Goal: Task Accomplishment & Management: Manage account settings

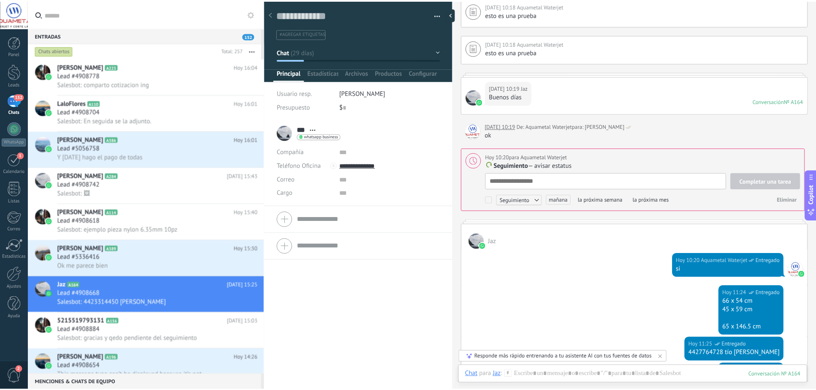
scroll to position [4736, 0]
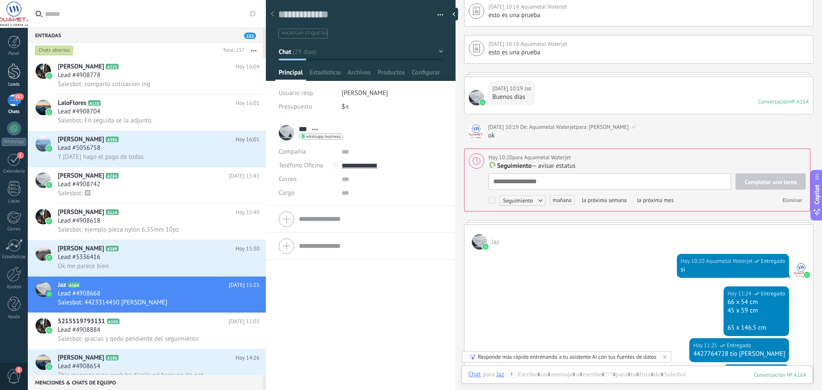
click at [18, 72] on div at bounding box center [14, 71] width 13 height 16
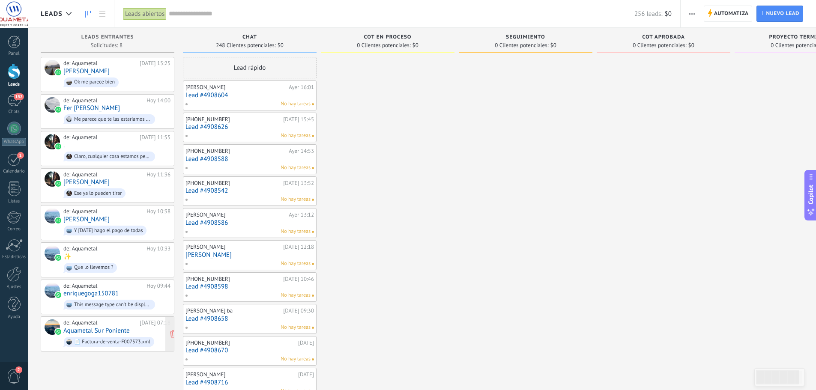
click at [132, 319] on div "de: Aquametal" at bounding box center [99, 322] width 73 height 7
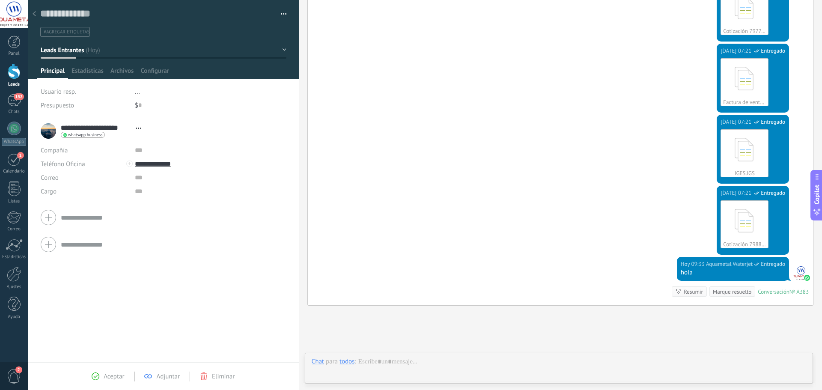
scroll to position [700, 0]
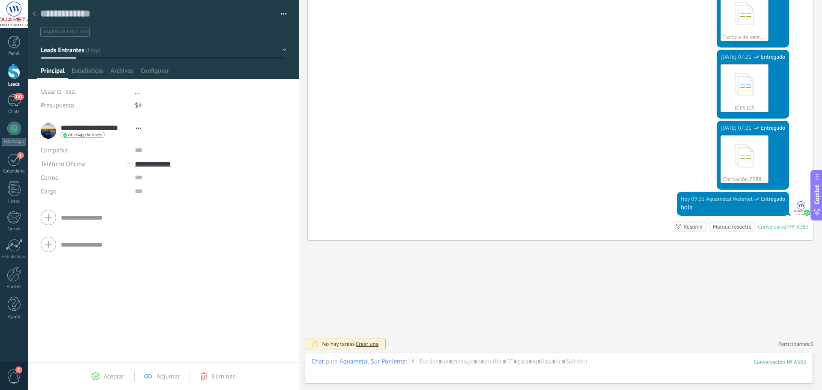
click at [33, 13] on icon at bounding box center [34, 13] width 3 height 5
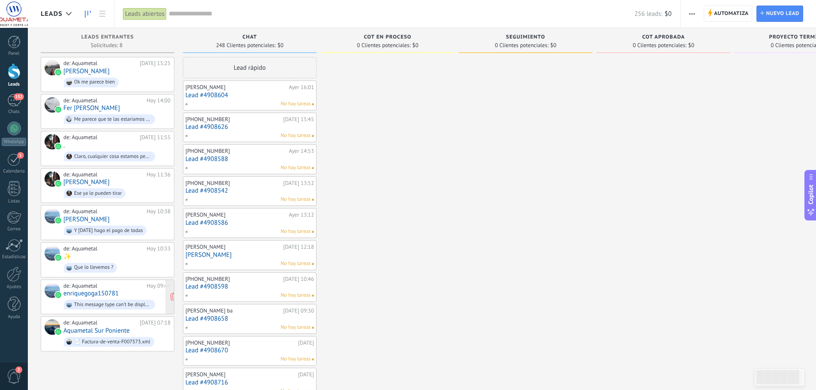
click at [138, 295] on div "de: Aquametal Hoy 09:44 enriquegoga150781 This message type can’t be displayed …" at bounding box center [116, 297] width 107 height 29
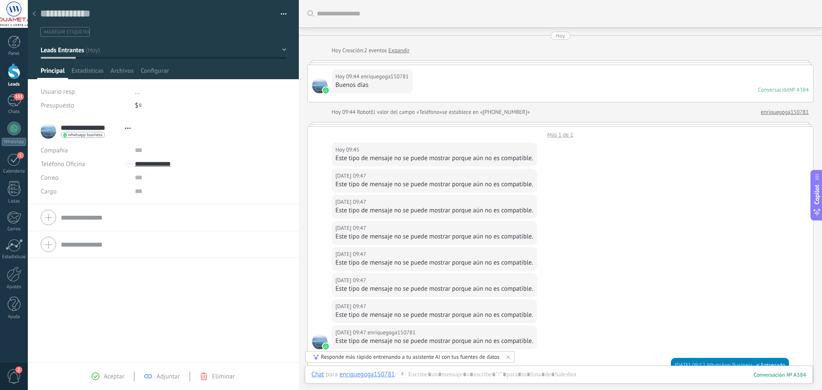
click at [387, 258] on div "Hoy 09:47 enriquegoga150781" at bounding box center [435, 254] width 198 height 9
click at [34, 12] on icon at bounding box center [34, 13] width 3 height 5
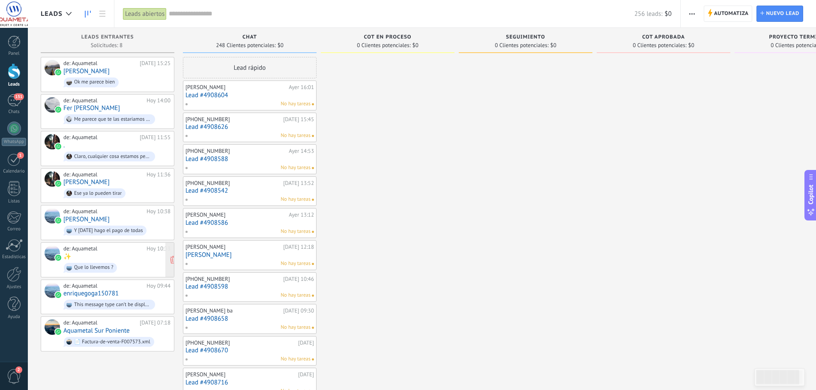
click at [124, 256] on div "de: Aquametal Hoy 10:33 ✨ Que lo llevemos ?" at bounding box center [116, 259] width 107 height 29
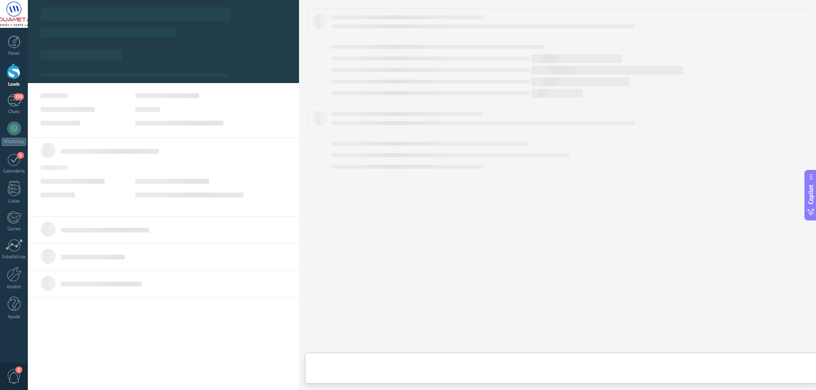
type textarea "**********"
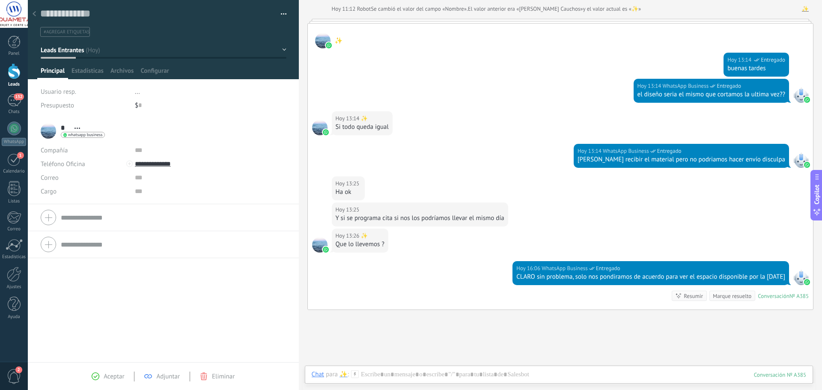
scroll to position [385, 0]
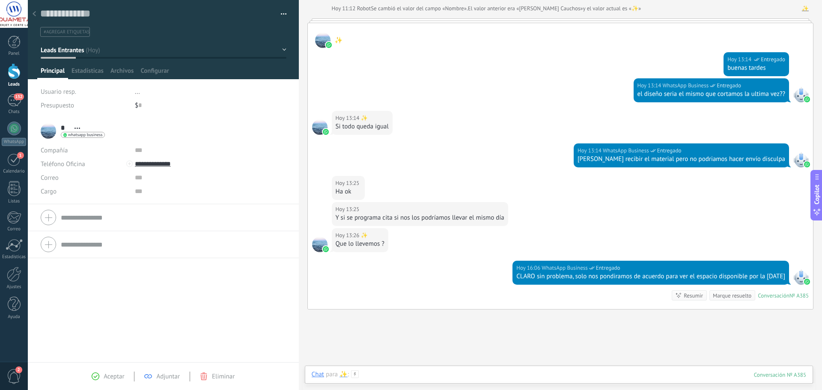
click at [499, 373] on div at bounding box center [559, 383] width 495 height 26
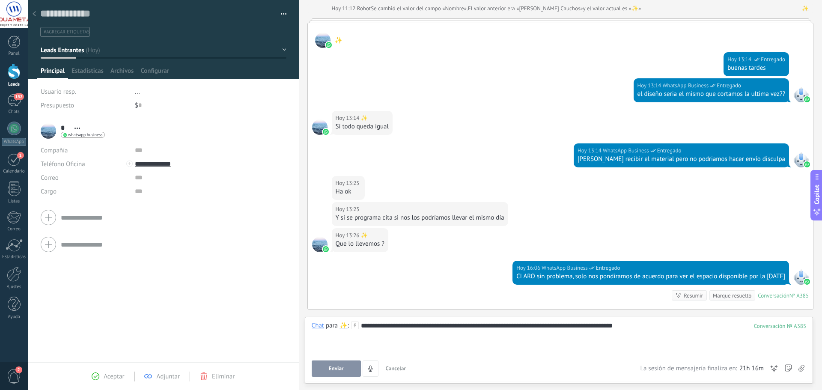
click at [617, 329] on div "**********" at bounding box center [559, 338] width 495 height 33
click at [496, 324] on div "**********" at bounding box center [559, 338] width 495 height 33
click at [349, 363] on button "Enviar" at bounding box center [336, 369] width 49 height 16
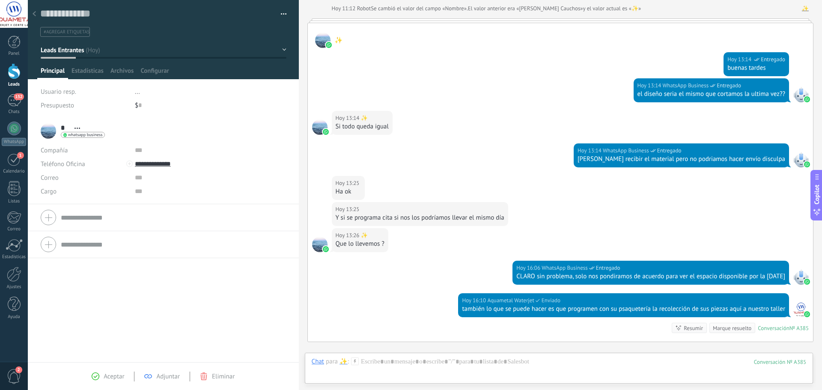
scroll to position [487, 0]
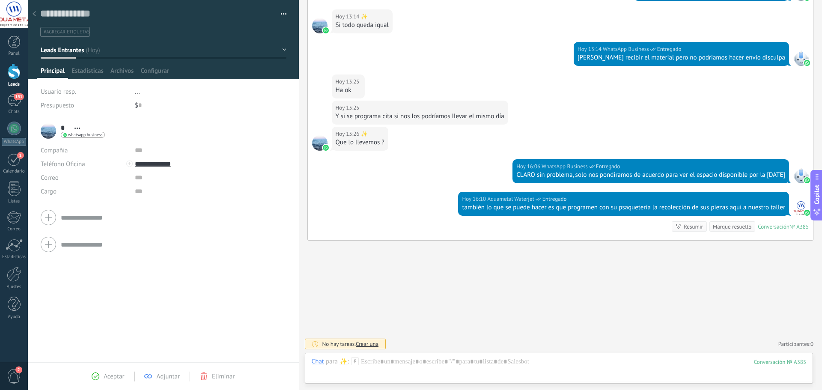
click at [35, 15] on use at bounding box center [34, 13] width 3 height 5
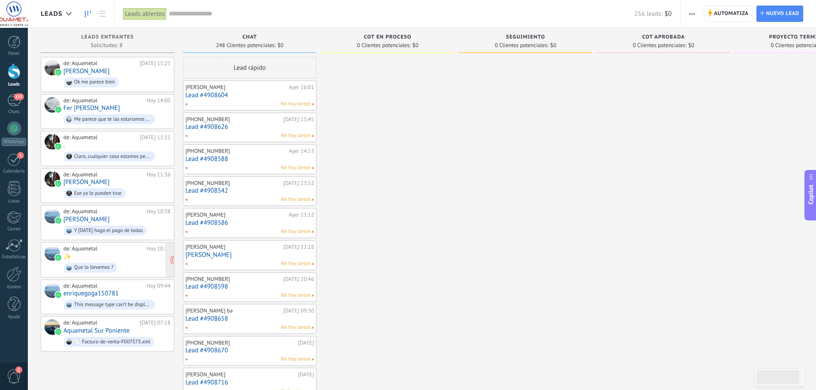
click at [125, 256] on div "de: Aquametal Hoy 10:33 ✨ Que lo llevemos ?" at bounding box center [116, 259] width 107 height 29
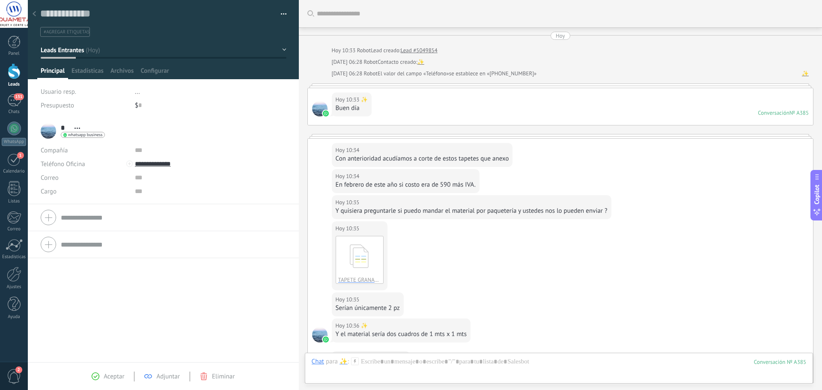
scroll to position [487, 0]
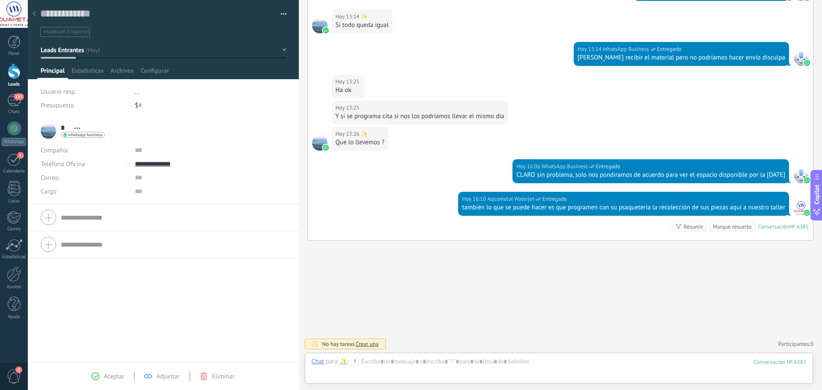
click at [37, 13] on div at bounding box center [34, 14] width 12 height 17
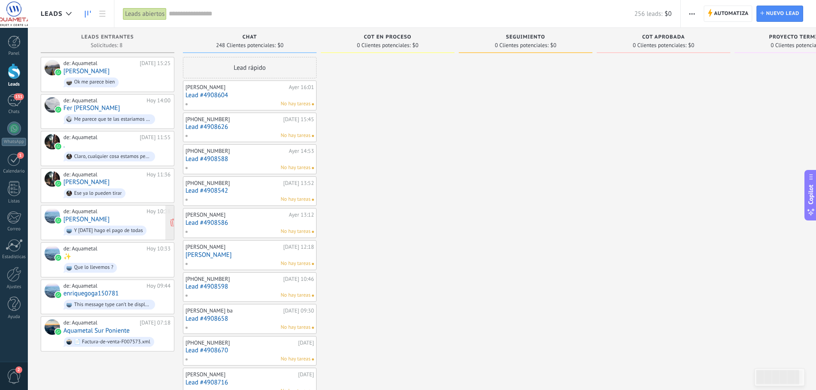
click at [136, 217] on div "de: Aquametal Hoy 10:38 Samuel Espinosa Y mañana hago el pago de todas" at bounding box center [116, 222] width 107 height 29
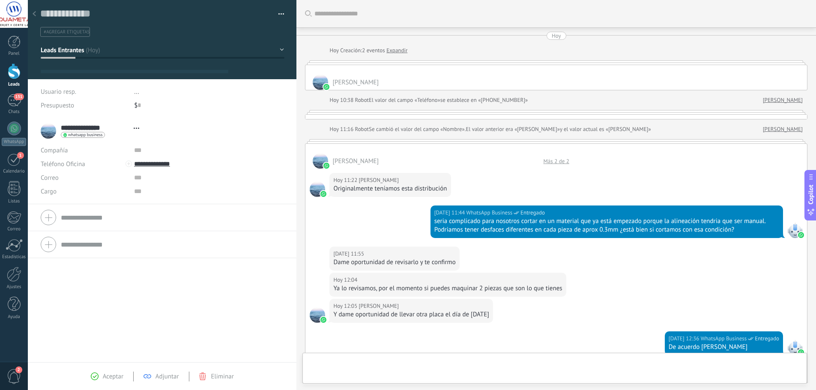
type textarea "**********"
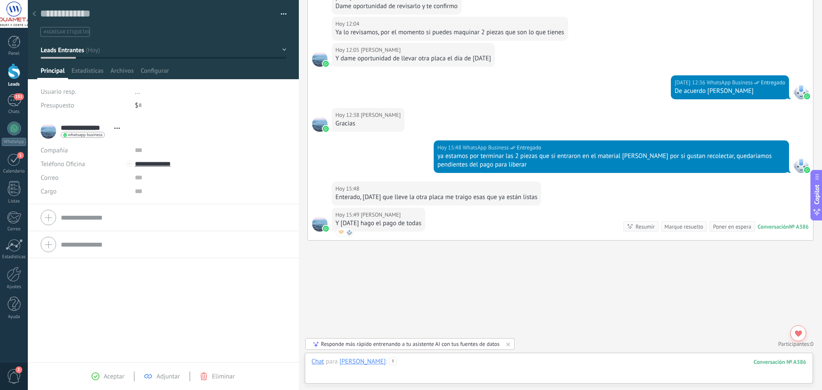
click at [409, 371] on div at bounding box center [559, 371] width 495 height 26
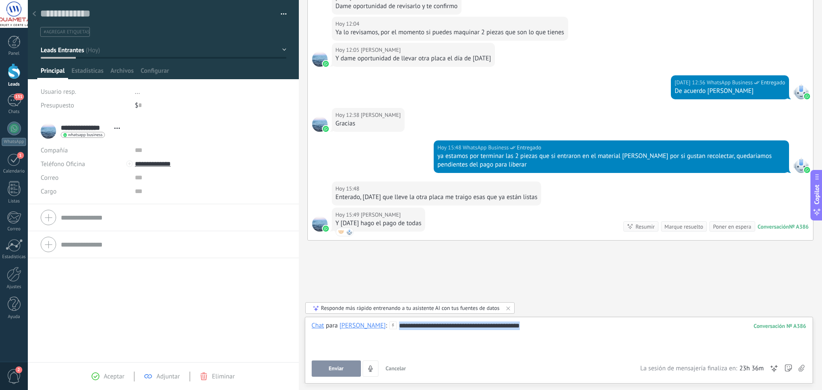
drag, startPoint x: 564, startPoint y: 335, endPoint x: 381, endPoint y: 325, distance: 182.7
click at [381, 325] on div "**********" at bounding box center [559, 338] width 495 height 33
click at [35, 10] on div at bounding box center [34, 14] width 12 height 17
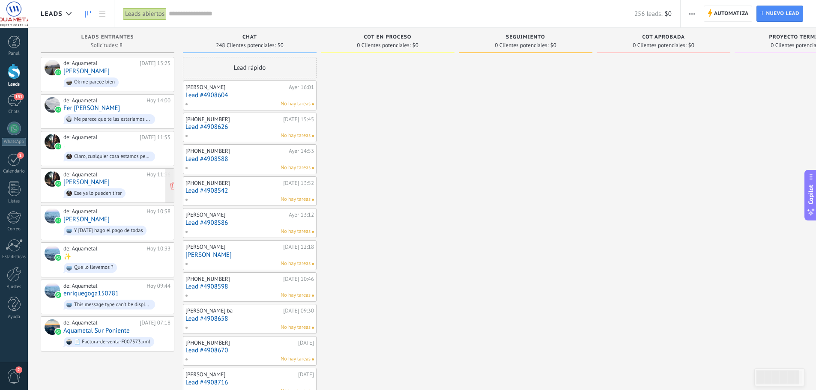
click at [142, 192] on span "Ese ya lo pueden tirar" at bounding box center [116, 193] width 107 height 13
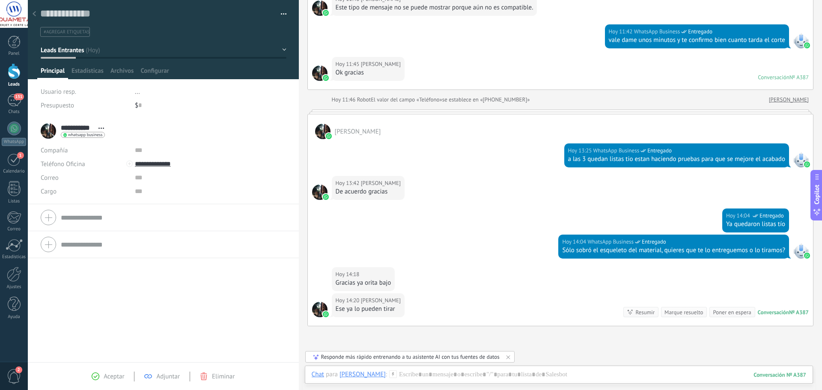
scroll to position [521, 0]
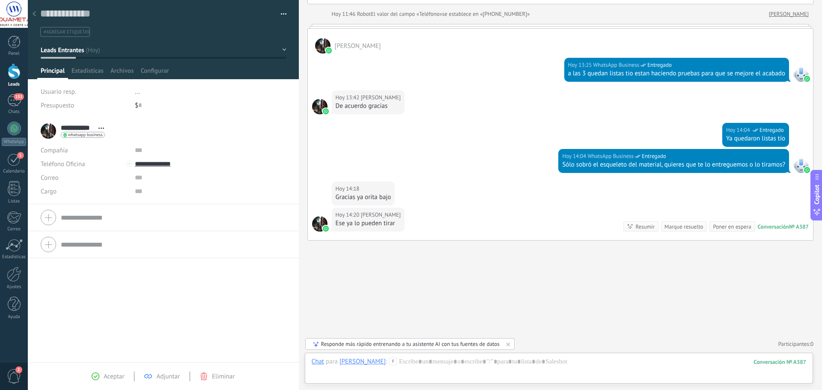
click at [34, 15] on use at bounding box center [34, 13] width 3 height 5
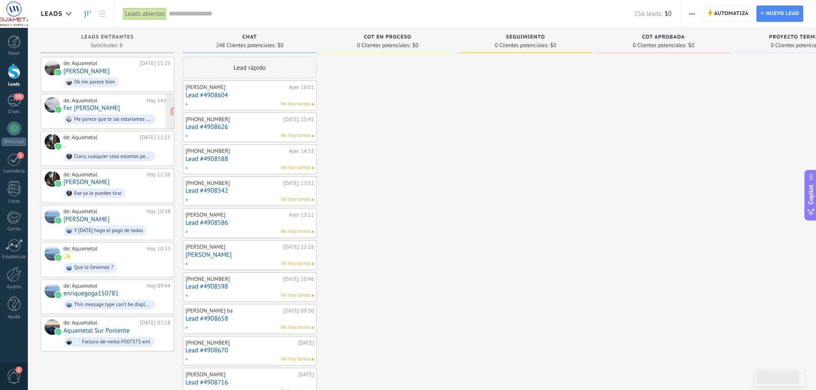
click at [124, 106] on div "de: Aquametal Hoy 14:00 Fer Miledy Me parece que te las estariamos dejando maña…" at bounding box center [116, 111] width 107 height 29
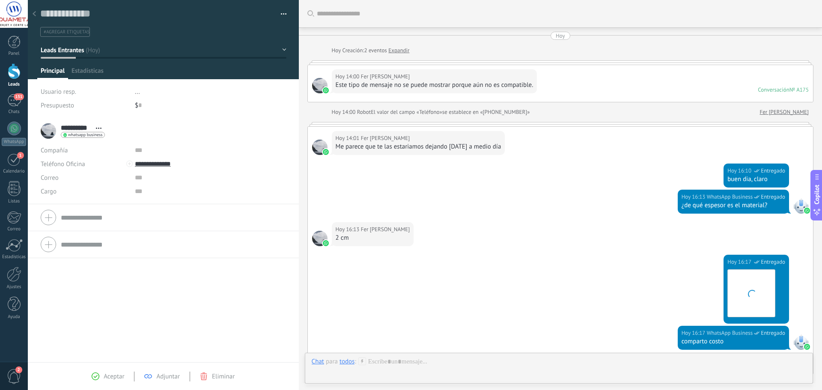
scroll to position [134, 0]
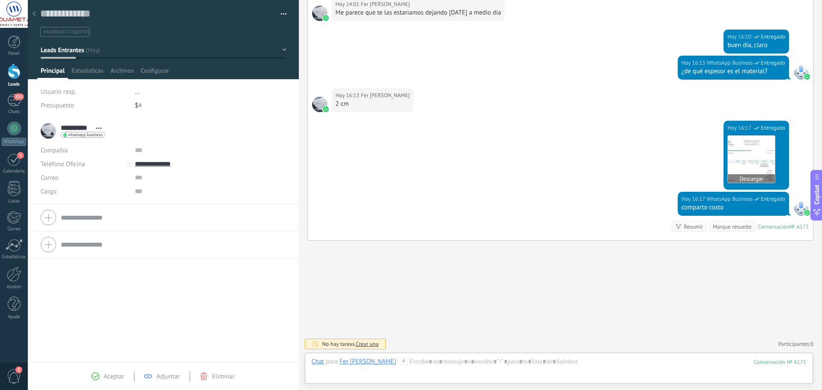
click at [751, 160] on img at bounding box center [751, 159] width 47 height 47
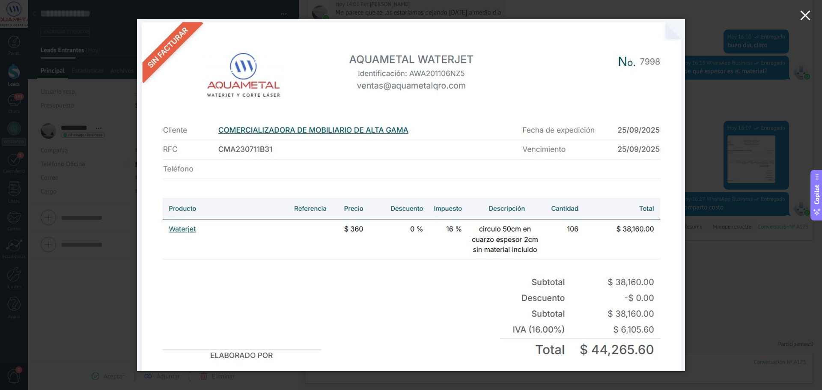
click at [810, 15] on icon "button" at bounding box center [805, 15] width 10 height 10
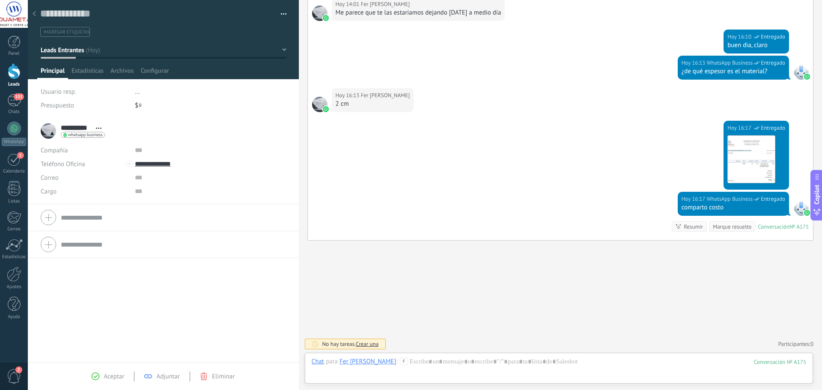
click at [34, 10] on div at bounding box center [34, 14] width 12 height 17
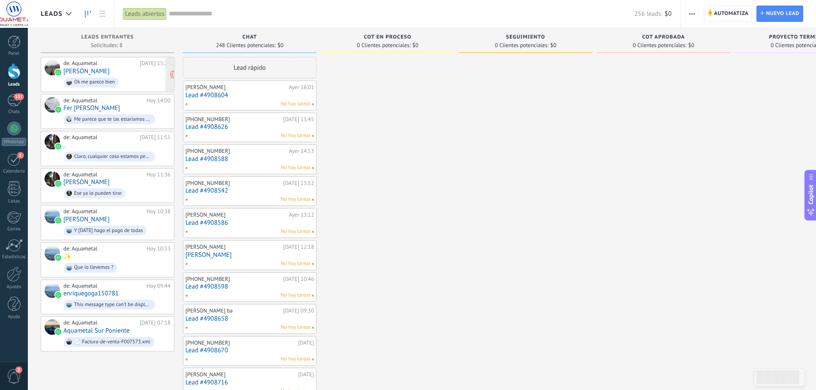
click at [120, 71] on div "de: Aquametal Hoy 15:25 Fabian Ugalde Ok me parece bien" at bounding box center [116, 74] width 107 height 29
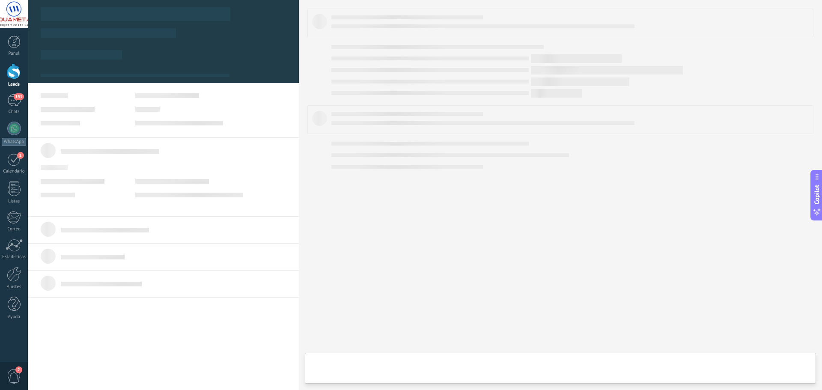
type textarea "**********"
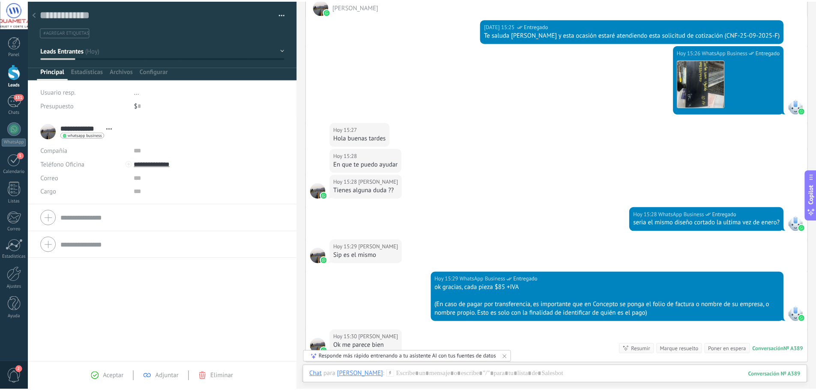
scroll to position [184, 0]
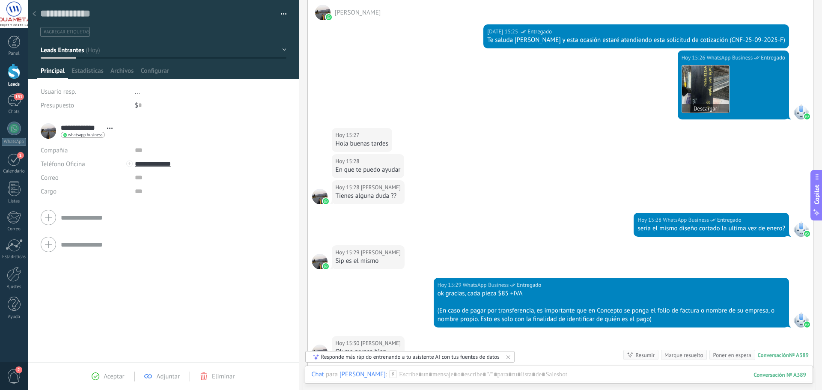
click at [693, 98] on img at bounding box center [705, 89] width 47 height 47
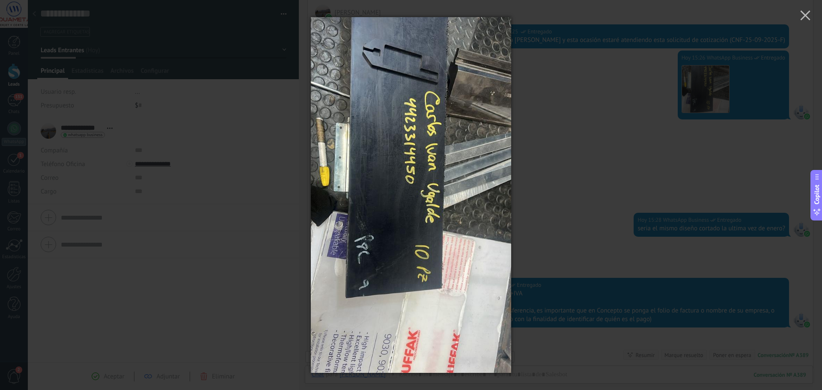
click at [570, 124] on div at bounding box center [411, 195] width 822 height 390
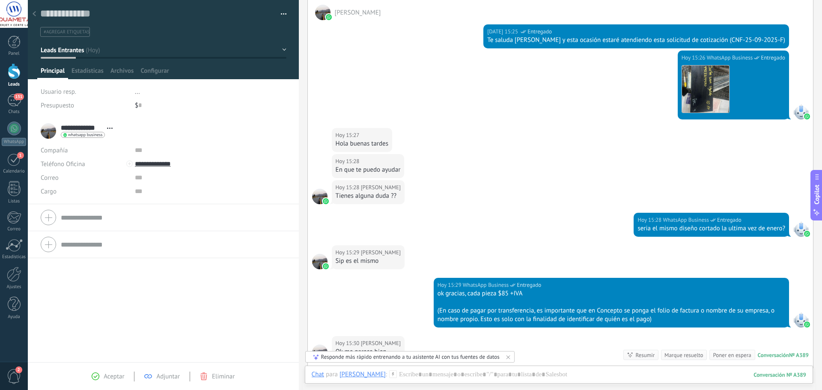
click at [38, 13] on div at bounding box center [34, 14] width 12 height 17
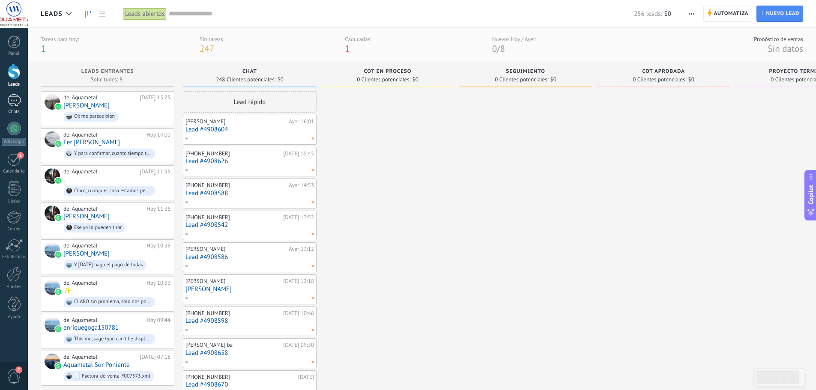
click at [17, 101] on div at bounding box center [14, 100] width 14 height 12
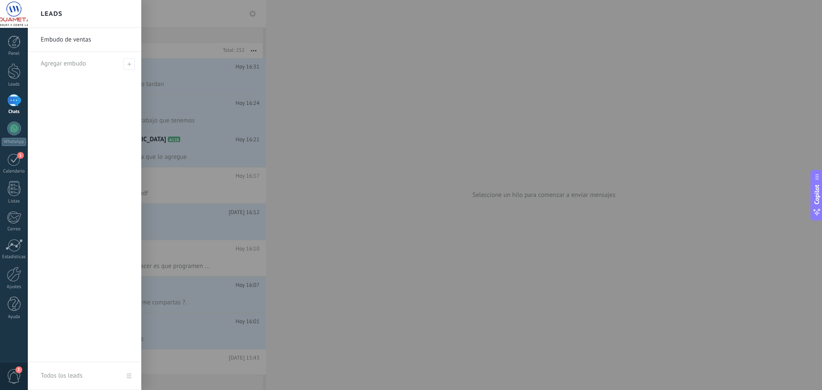
click at [355, 96] on div at bounding box center [439, 195] width 822 height 390
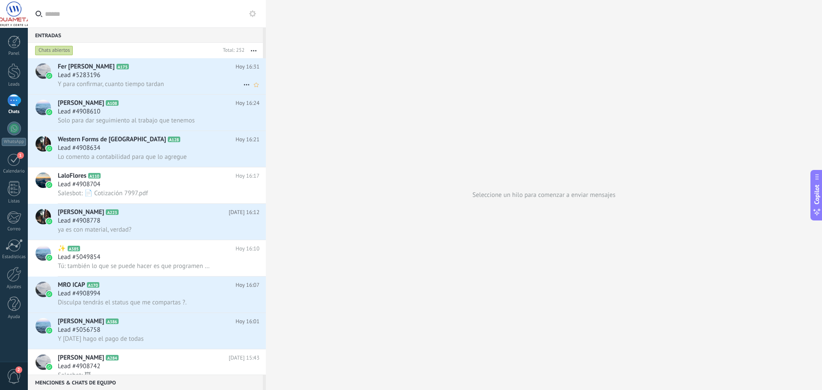
click at [202, 81] on div "Y para confirmar, cuanto tiempo tardan" at bounding box center [159, 84] width 202 height 9
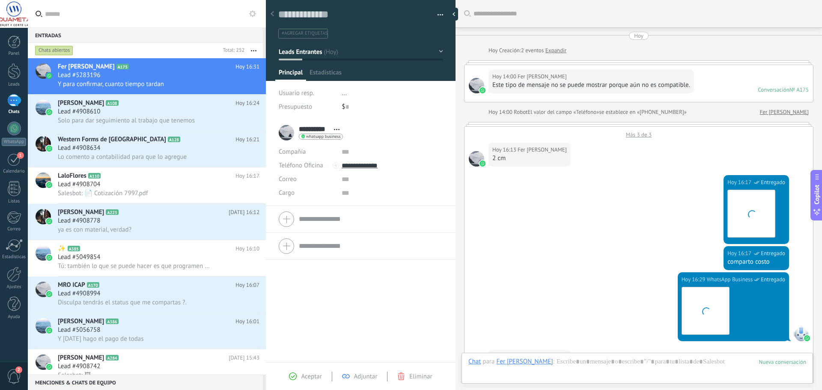
scroll to position [333, 0]
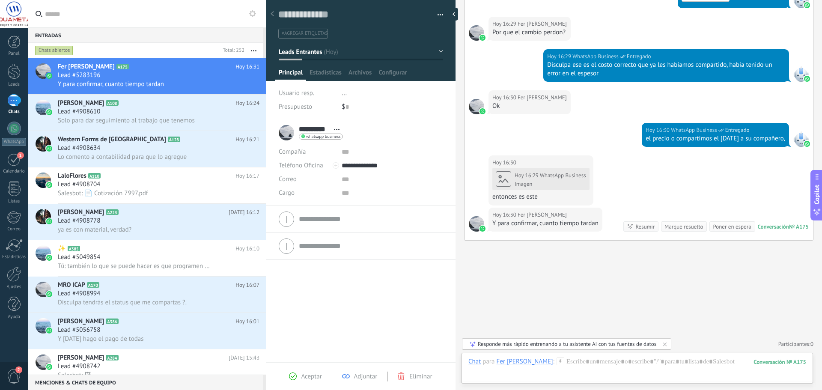
click at [506, 181] on icon at bounding box center [503, 179] width 10 height 10
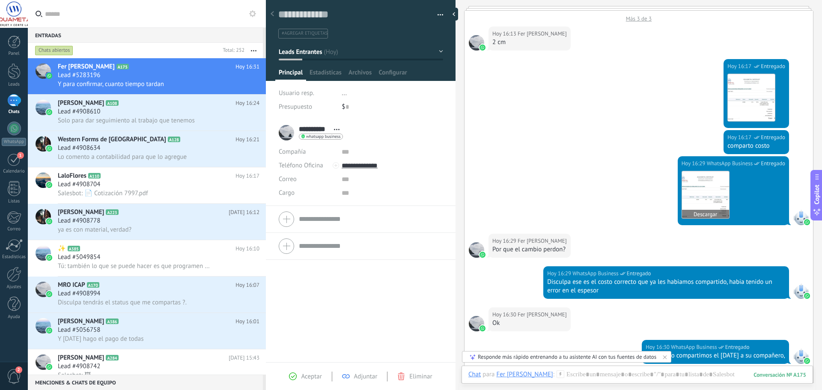
click at [709, 193] on img at bounding box center [705, 194] width 47 height 47
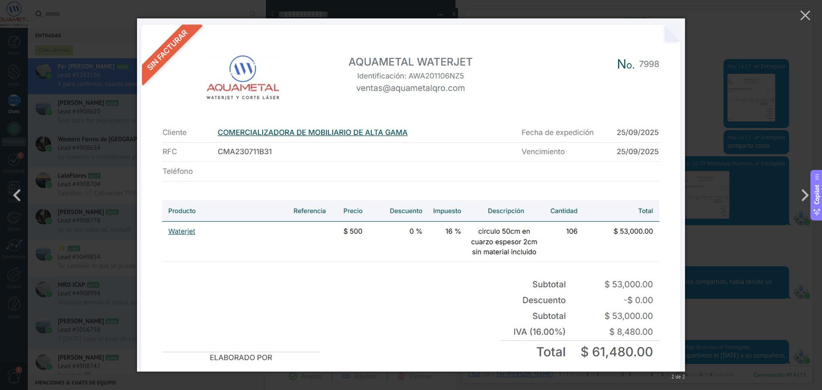
click at [719, 201] on div "2 de 2" at bounding box center [411, 195] width 822 height 390
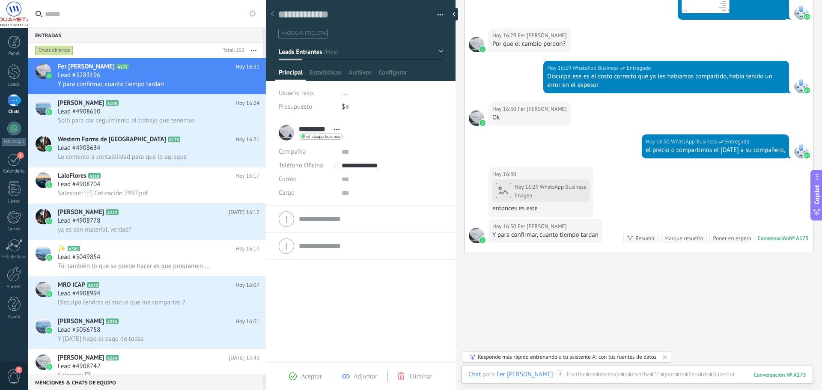
scroll to position [333, 0]
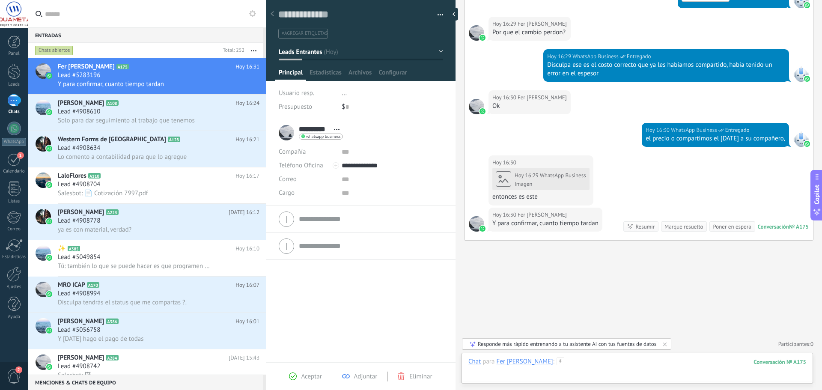
click at [569, 370] on div at bounding box center [637, 371] width 338 height 26
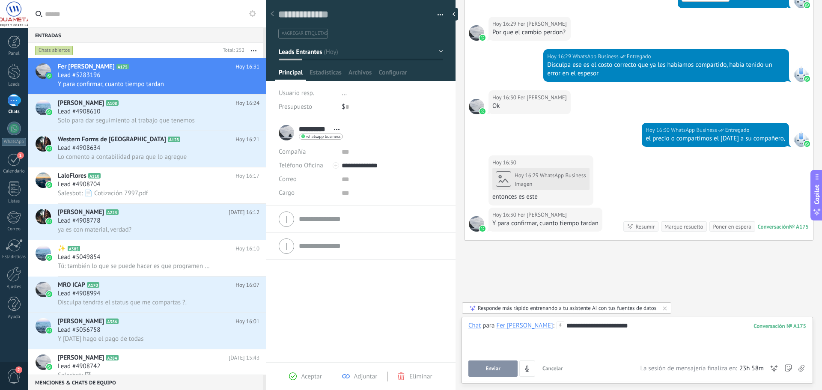
click at [618, 328] on div "**********" at bounding box center [637, 338] width 338 height 33
click at [499, 368] on span "Enviar" at bounding box center [493, 369] width 15 height 6
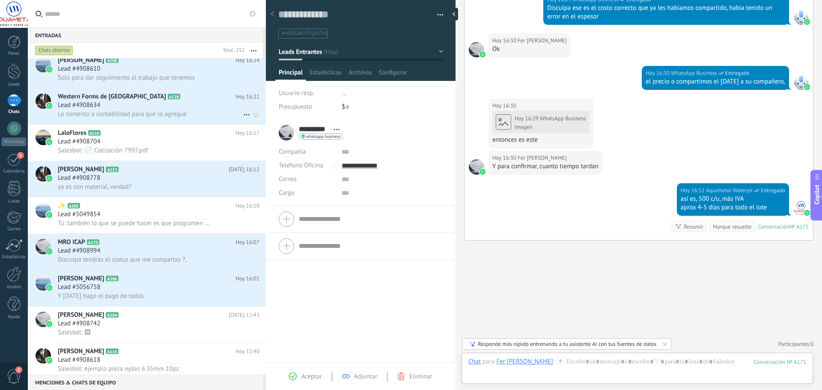
scroll to position [0, 0]
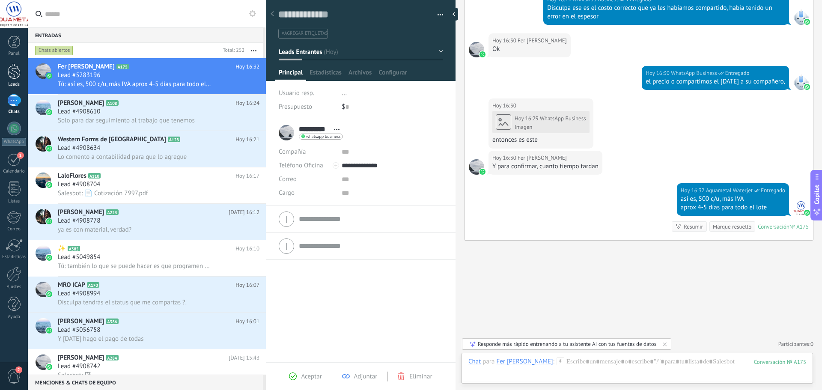
click at [16, 72] on div at bounding box center [14, 71] width 13 height 16
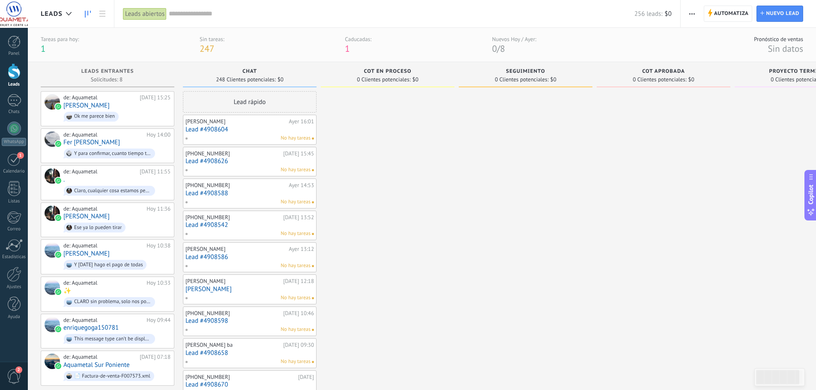
click at [271, 135] on div "No hay tareas" at bounding box center [247, 138] width 125 height 8
click at [275, 127] on link "Lead #4908604" at bounding box center [249, 129] width 128 height 7
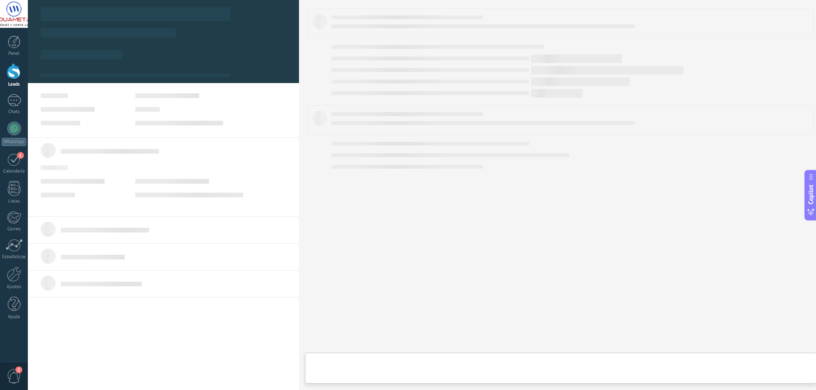
type textarea "**********"
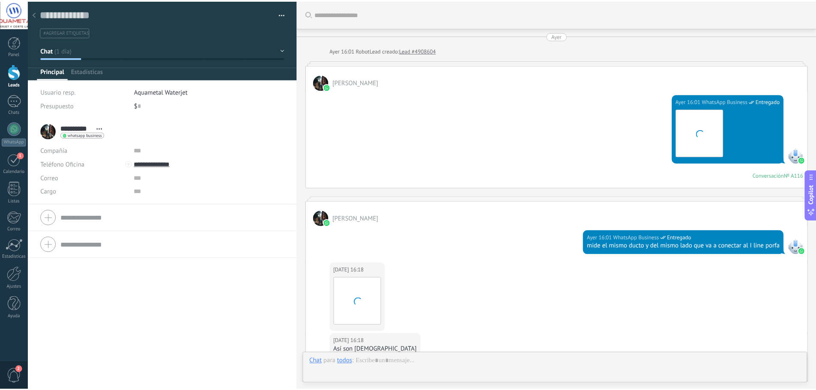
scroll to position [325, 0]
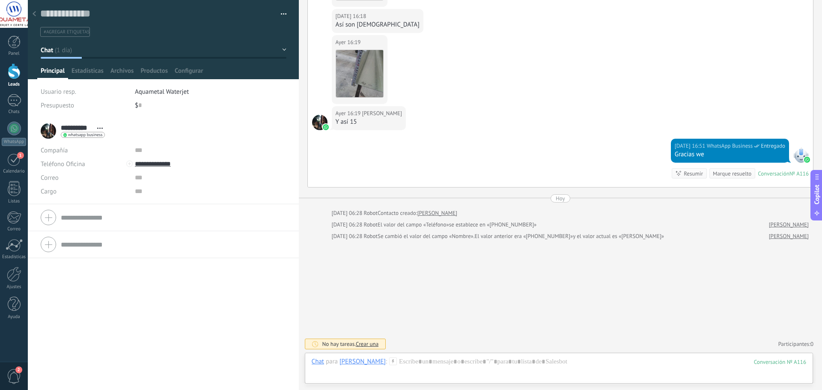
click at [35, 17] on div at bounding box center [34, 14] width 12 height 17
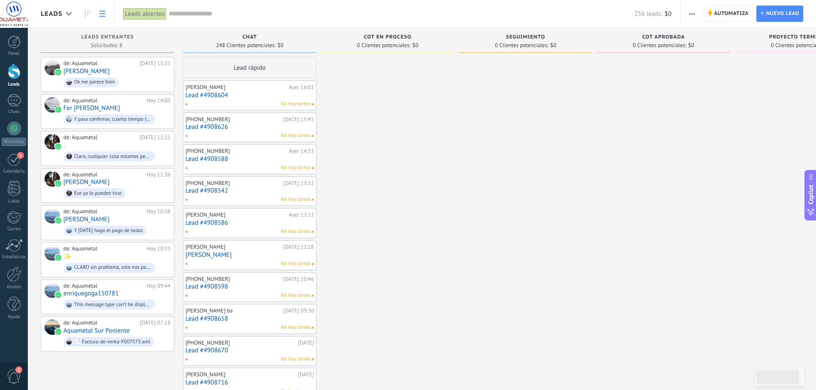
click at [103, 17] on link at bounding box center [102, 14] width 15 height 17
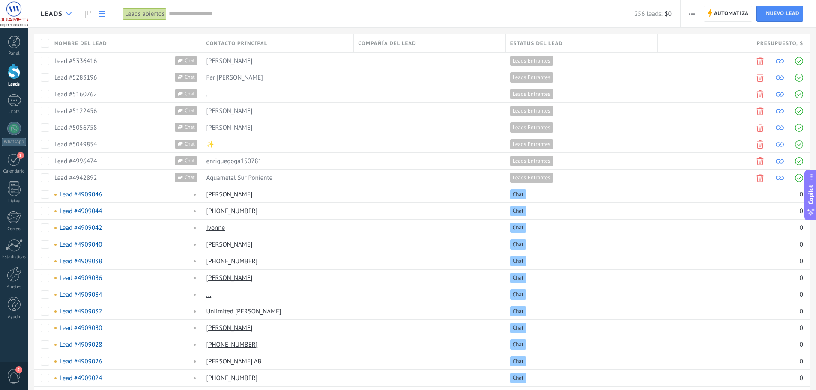
click at [68, 12] on div at bounding box center [69, 14] width 14 height 17
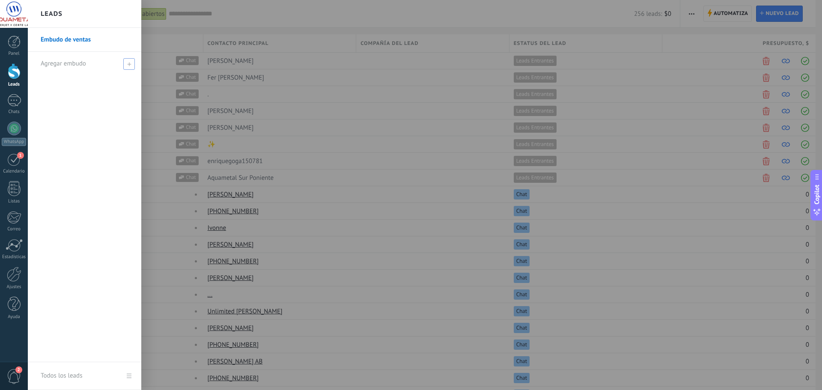
click at [129, 65] on use at bounding box center [129, 64] width 4 height 4
click at [98, 63] on input "text" at bounding box center [81, 64] width 81 height 14
type input "*********"
click at [129, 62] on span at bounding box center [130, 64] width 8 height 6
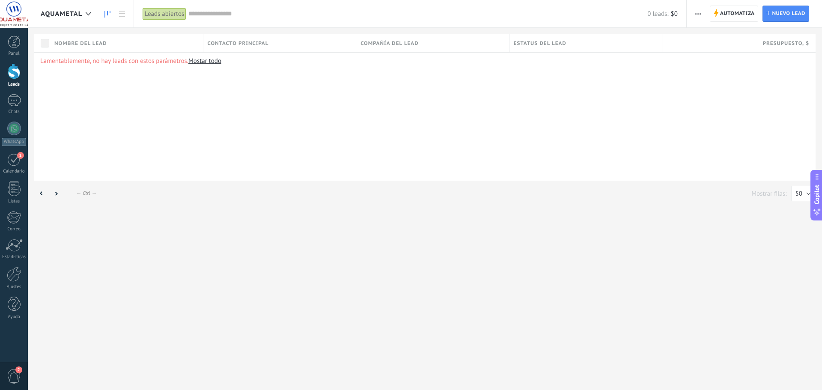
click at [104, 11] on icon at bounding box center [107, 14] width 6 height 7
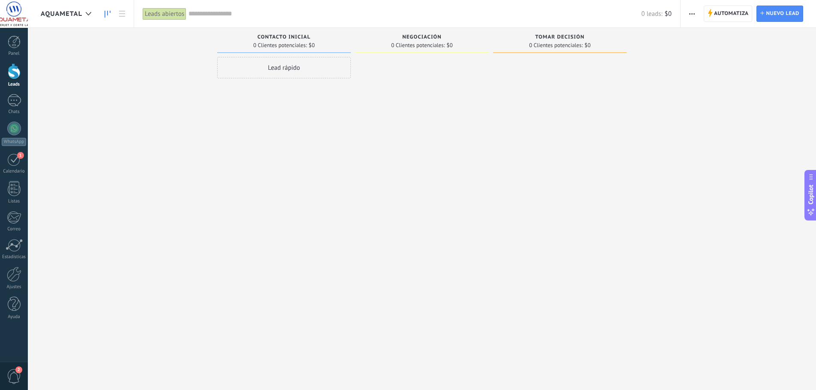
click at [176, 69] on div "Leads Entrantes Solicitudes: [PHONE_NUMBER] Contacto inicial 0 Clientes potenci…" at bounding box center [428, 181] width 775 height 307
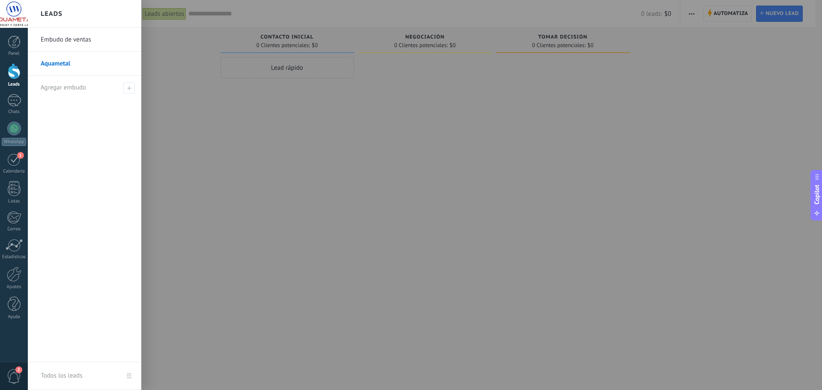
click at [60, 63] on link "Aquametal" at bounding box center [87, 64] width 92 height 24
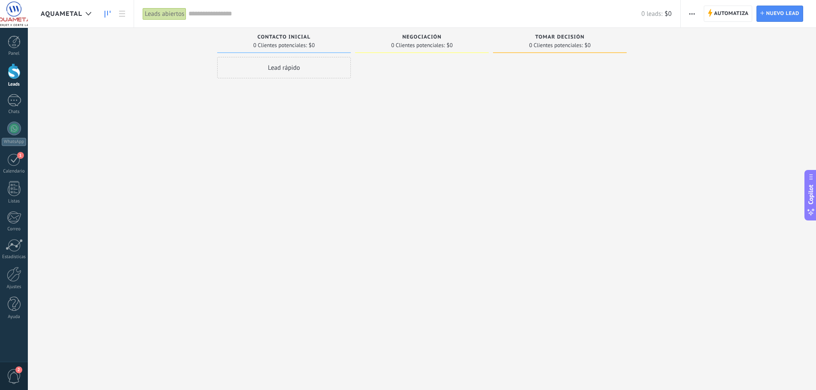
click at [175, 81] on div "Leads Entrantes Solicitudes: [PHONE_NUMBER] Contacto inicial 0 Clientes potenci…" at bounding box center [428, 181] width 775 height 307
click at [257, 66] on div "Lead rápido" at bounding box center [284, 67] width 134 height 21
click at [176, 72] on div "Leads Entrantes Solicitudes: [PHONE_NUMBER] Contacto inicial 0 Clientes potenci…" at bounding box center [428, 181] width 775 height 307
click at [272, 185] on span "Cancelar" at bounding box center [267, 183] width 22 height 8
click at [13, 127] on div at bounding box center [14, 129] width 14 height 14
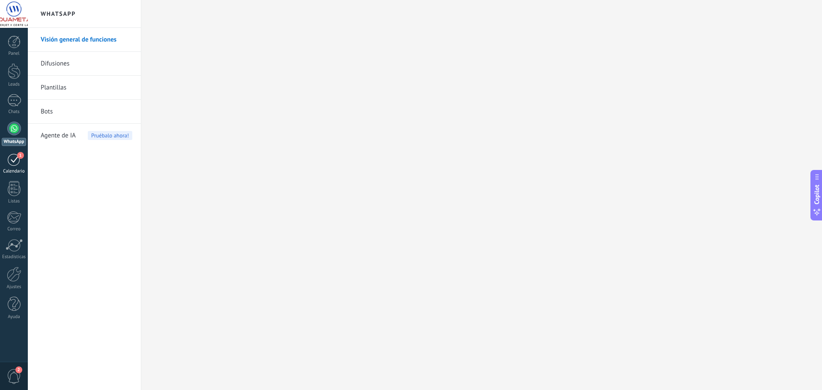
click at [18, 161] on div "1" at bounding box center [14, 159] width 14 height 13
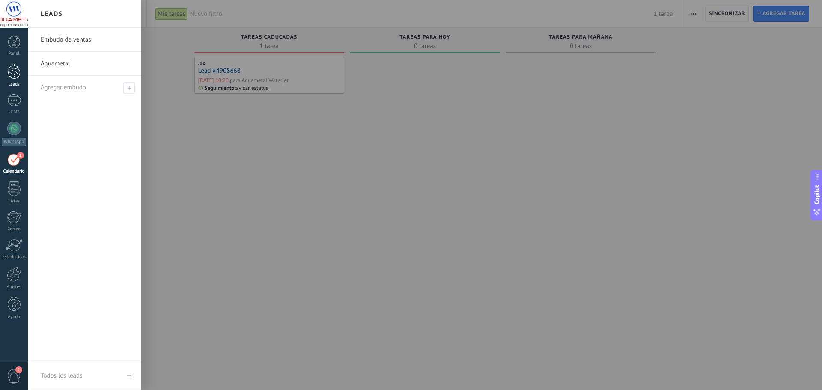
click at [15, 74] on div at bounding box center [14, 71] width 13 height 16
click at [48, 68] on link "Aquametal" at bounding box center [87, 64] width 92 height 24
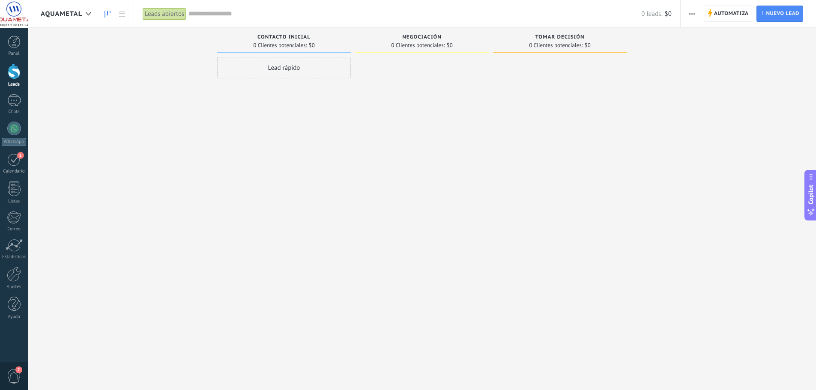
click at [302, 43] on span "0 Clientes potenciales:" at bounding box center [280, 45] width 54 height 5
click at [155, 16] on div "Leads abiertos" at bounding box center [165, 14] width 44 height 12
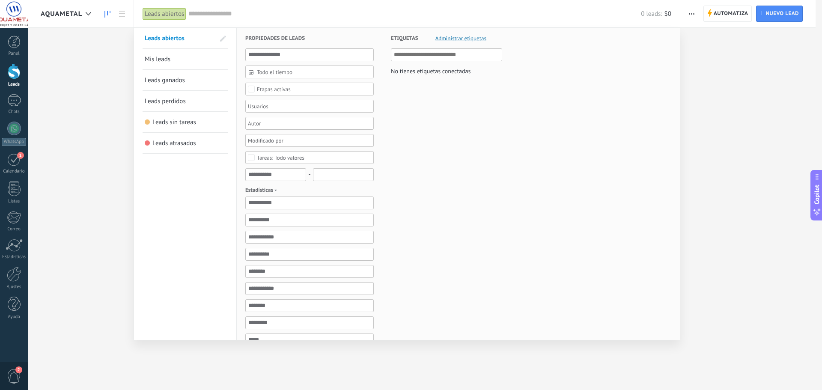
click at [155, 16] on div "Leads abiertos" at bounding box center [165, 14] width 44 height 12
click at [103, 63] on div at bounding box center [411, 195] width 822 height 390
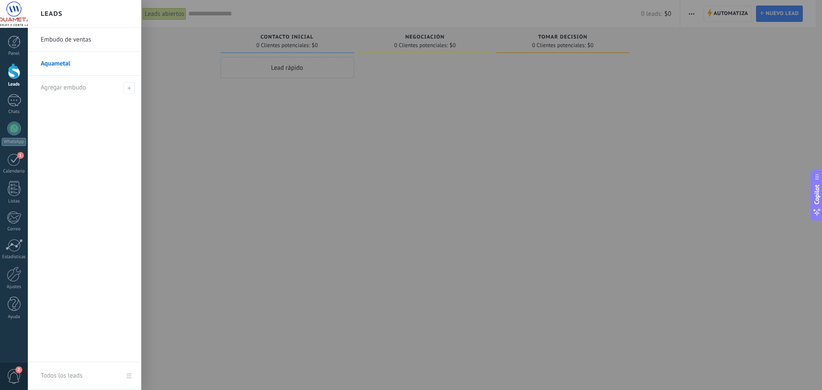
click at [15, 75] on div at bounding box center [14, 71] width 13 height 16
